Goal: Find contact information: Obtain details needed to contact an individual or organization

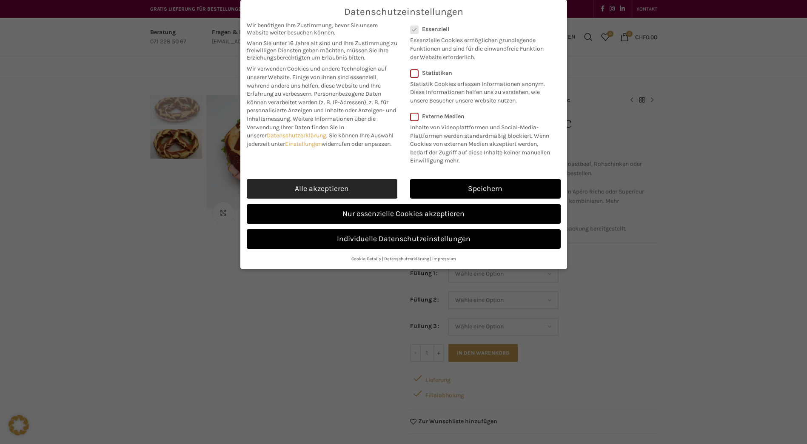
click at [356, 191] on link "Alle akzeptieren" at bounding box center [322, 189] width 151 height 20
checkbox input "true"
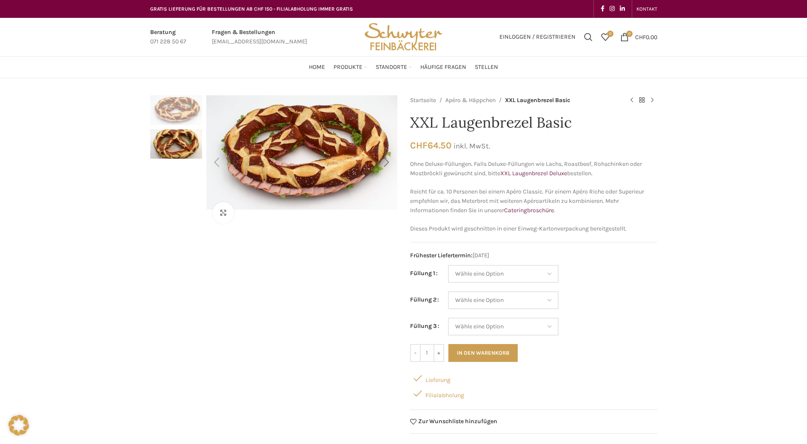
click at [387, 162] on div "Next slide" at bounding box center [386, 162] width 21 height 21
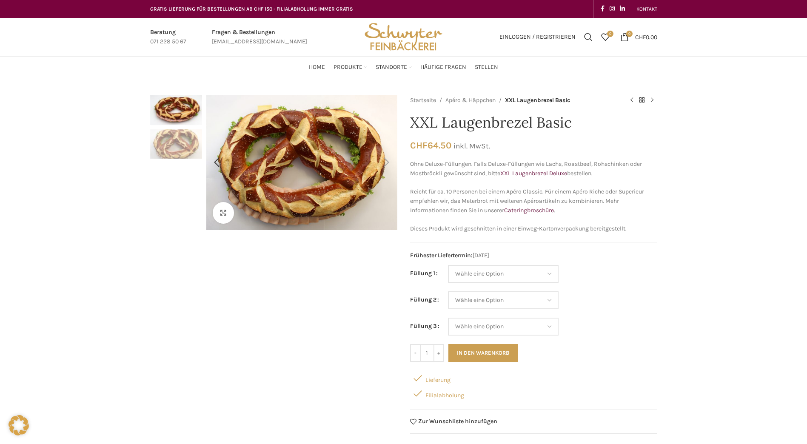
click at [387, 162] on div "Next slide" at bounding box center [386, 162] width 21 height 21
click at [173, 110] on img "1 / 2" at bounding box center [176, 110] width 52 height 30
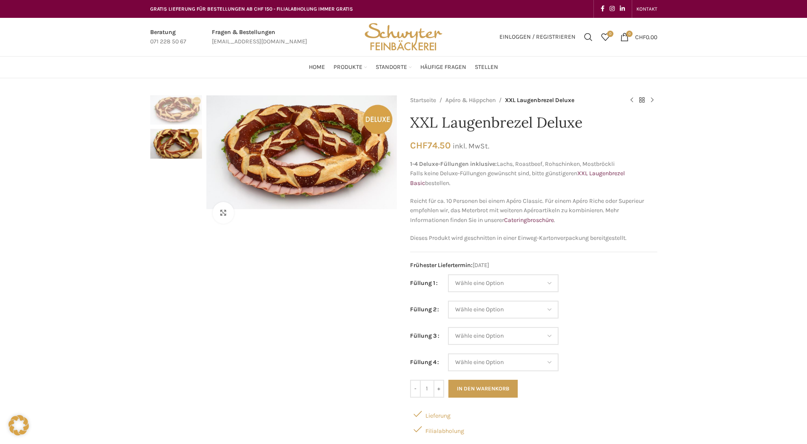
click at [322, 239] on div "Klicken um zu vergrössern" at bounding box center [273, 300] width 247 height 410
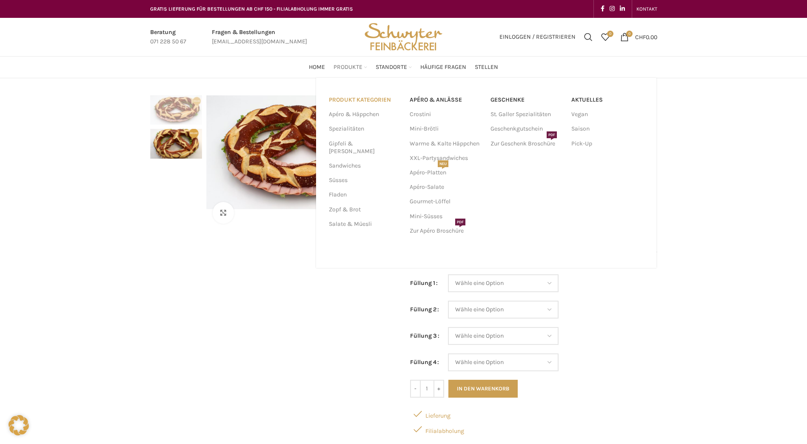
click at [358, 97] on link "PRODUKT KATEGORIEN" at bounding box center [364, 100] width 71 height 14
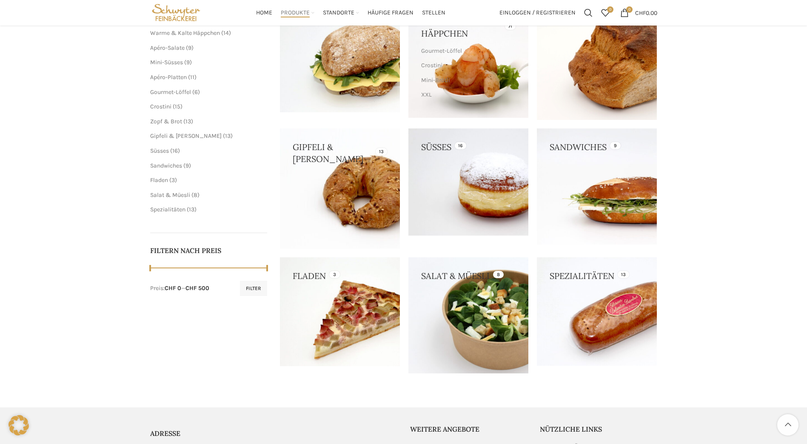
scroll to position [161, 0]
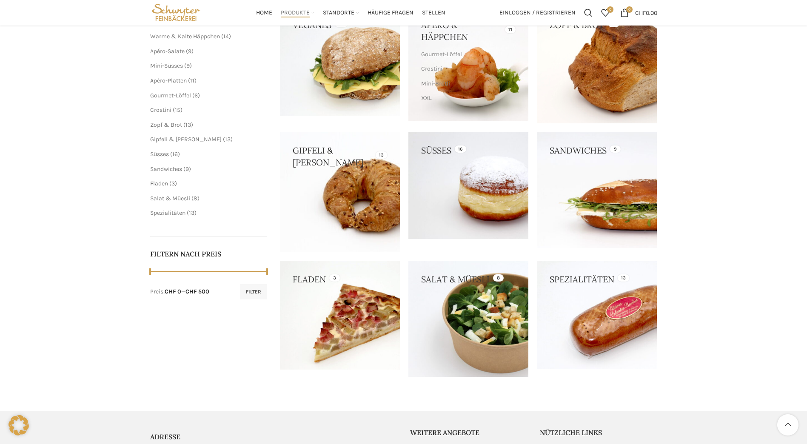
click at [569, 178] on link at bounding box center [597, 190] width 120 height 116
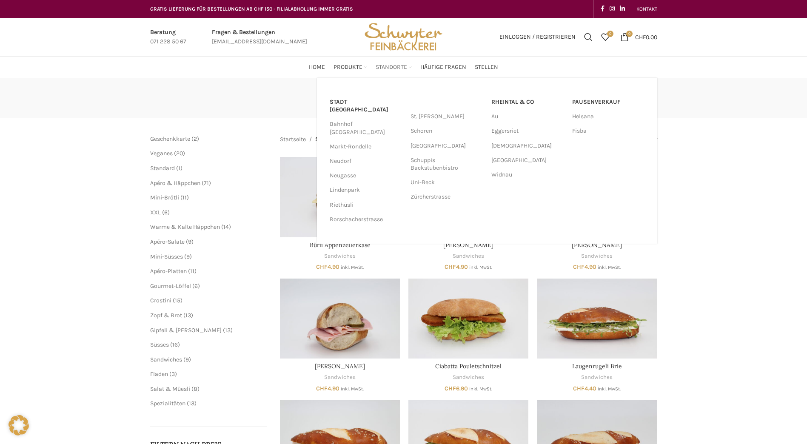
click at [397, 70] on span "Standorte" at bounding box center [390, 67] width 31 height 8
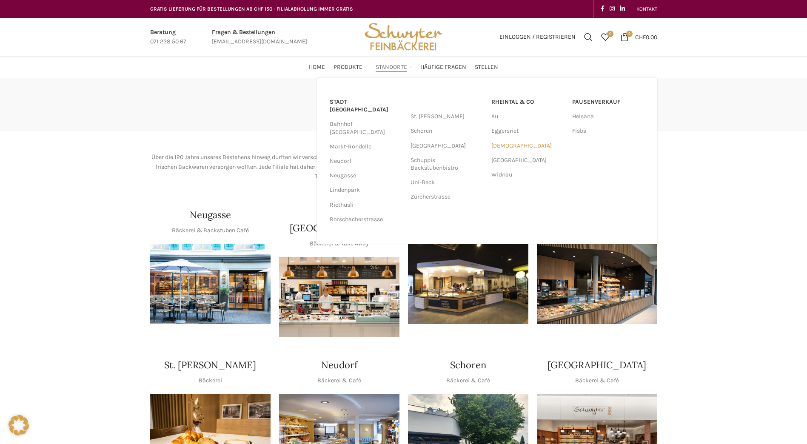
click at [502, 147] on link "[DEMOGRAPHIC_DATA]" at bounding box center [527, 146] width 72 height 14
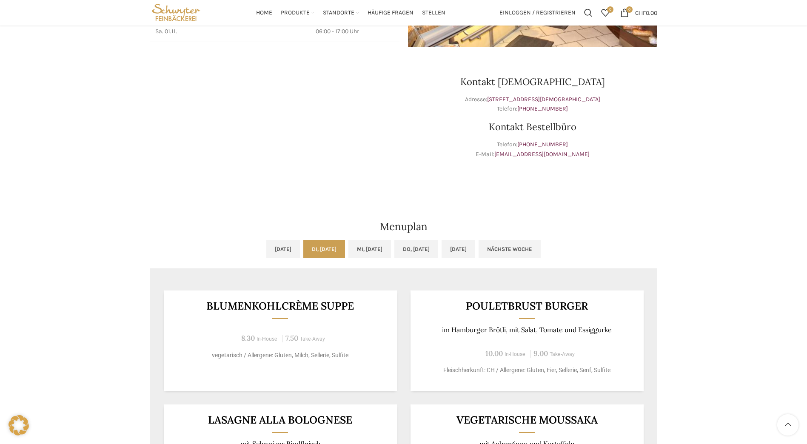
scroll to position [170, 0]
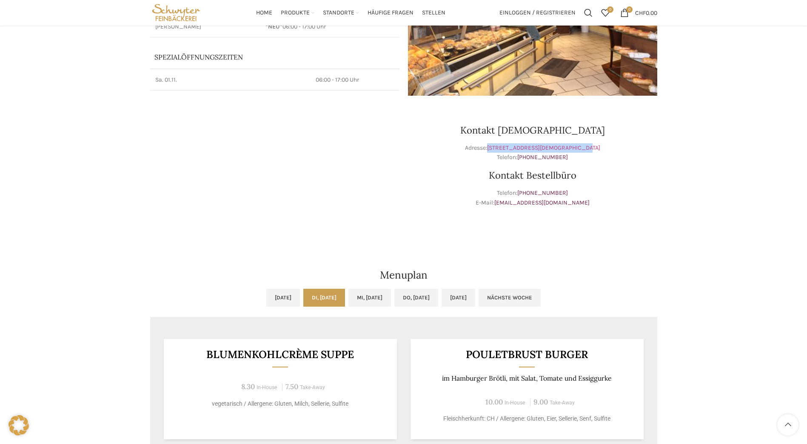
drag, startPoint x: 569, startPoint y: 148, endPoint x: 503, endPoint y: 151, distance: 65.6
click at [503, 151] on p "Adresse: [STREET_ADDRESS][PERSON_NAME] Telefon: [PHONE_NUMBER]" at bounding box center [532, 152] width 249 height 19
copy link "[STREET_ADDRESS][DEMOGRAPHIC_DATA]"
